Goal: Navigation & Orientation: Find specific page/section

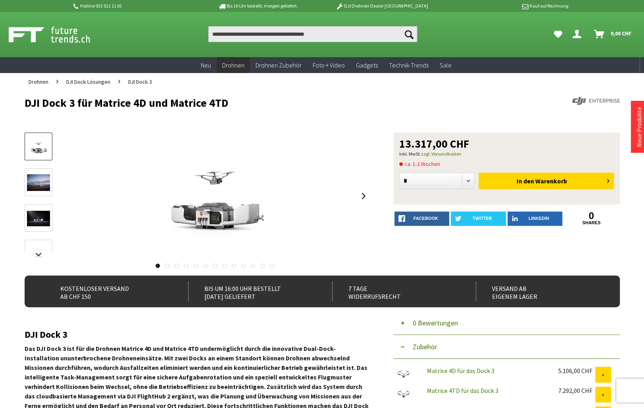
click at [60, 45] on div "Suchen Suchen Dein Konto Menü schließen Dein Konto 0" at bounding box center [322, 34] width 635 height 45
drag, startPoint x: 61, startPoint y: 21, endPoint x: 56, endPoint y: 24, distance: 5.7
click at [62, 21] on div "Suchen Suchen Dein Konto Menü schließen Dein Konto 0" at bounding box center [322, 34] width 635 height 45
click at [15, 33] on img at bounding box center [58, 35] width 99 height 20
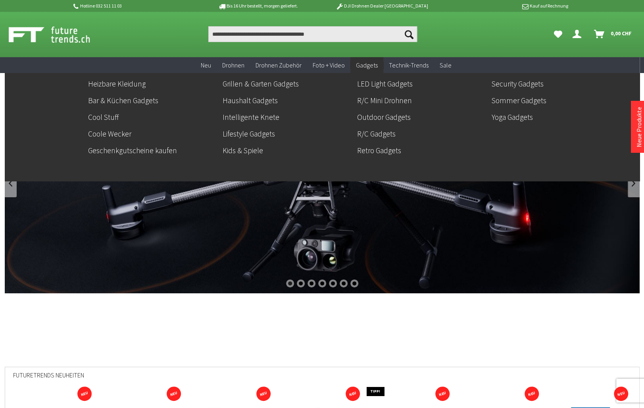
click at [373, 66] on span "Gadgets" at bounding box center [367, 65] width 22 height 8
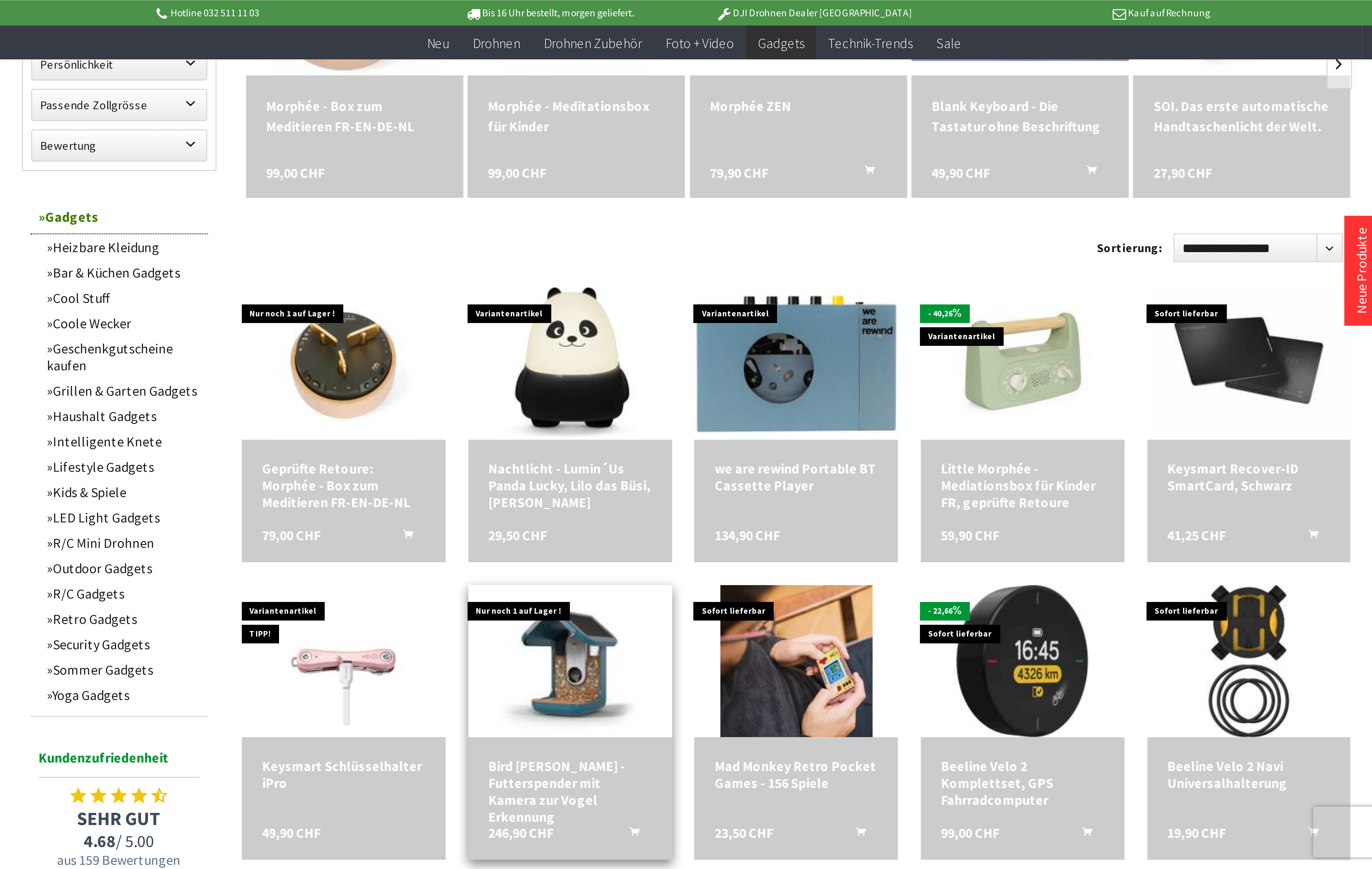
scroll to position [173, 0]
